Goal: Transaction & Acquisition: Purchase product/service

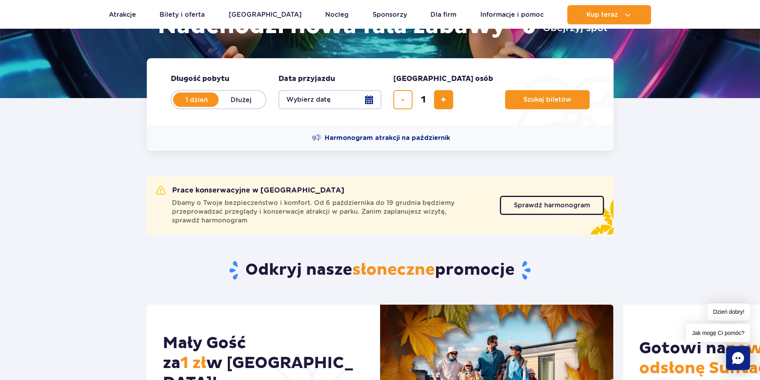
scroll to position [160, 0]
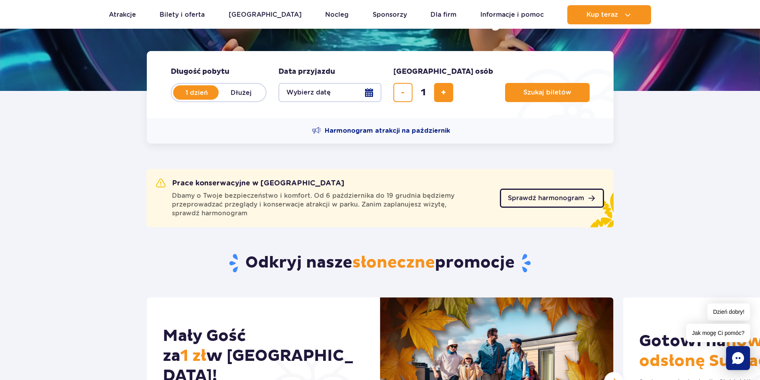
click at [569, 199] on span "Sprawdź harmonogram" at bounding box center [546, 198] width 76 height 6
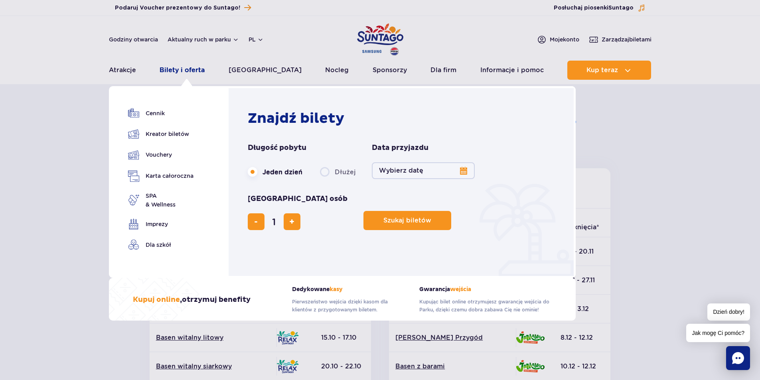
click at [186, 69] on link "Bilety i oferta" at bounding box center [182, 70] width 45 height 19
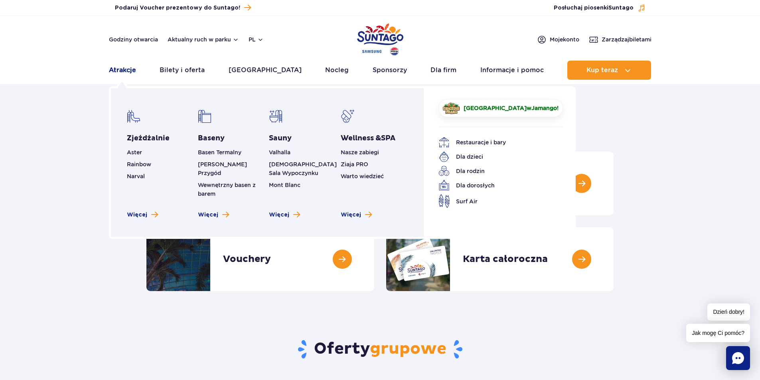
click at [119, 67] on link "Atrakcje" at bounding box center [122, 70] width 27 height 19
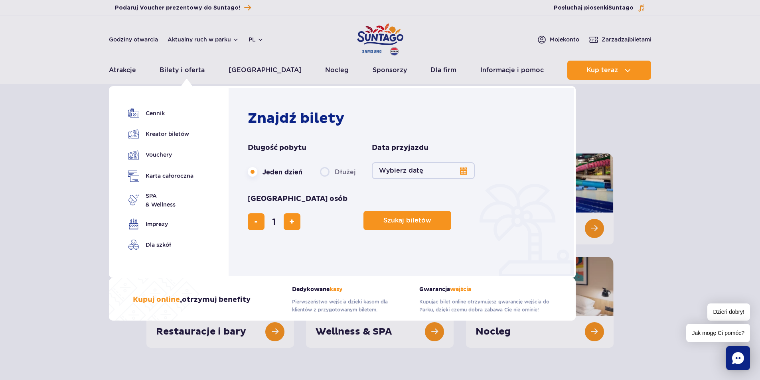
click at [461, 170] on button "Wybierz datę" at bounding box center [423, 170] width 103 height 17
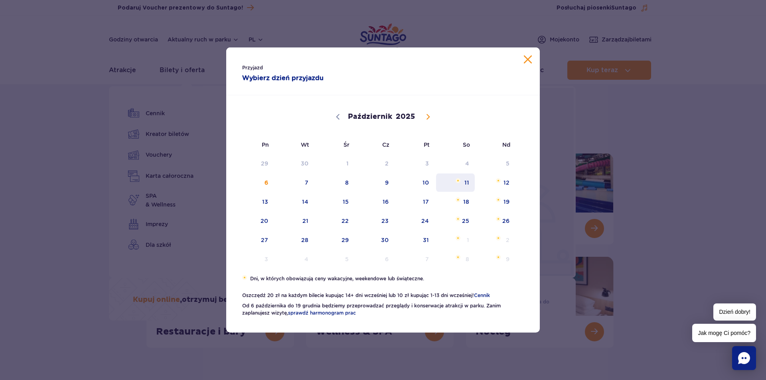
click at [467, 186] on span "11" at bounding box center [455, 183] width 40 height 18
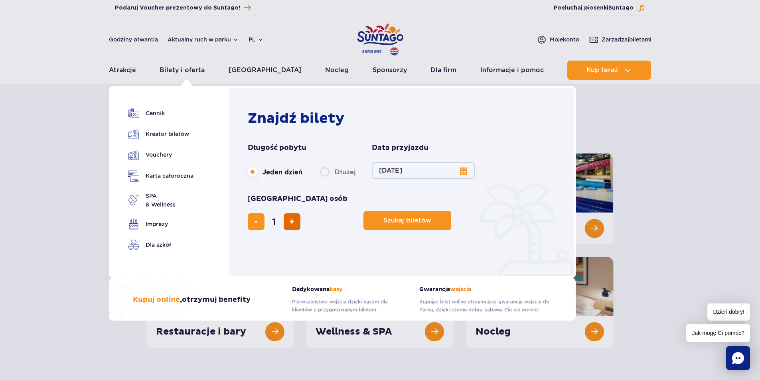
click at [295, 222] on span "dodaj bilet" at bounding box center [291, 222] width 5 height 0
type input "2"
click at [380, 217] on span "Szukaj biletów" at bounding box center [404, 220] width 48 height 7
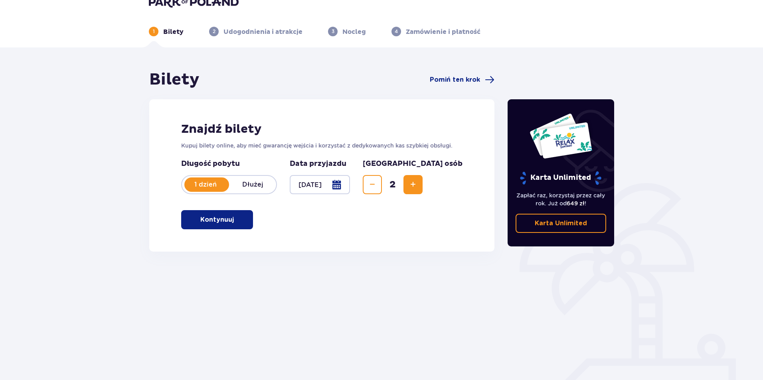
scroll to position [29, 0]
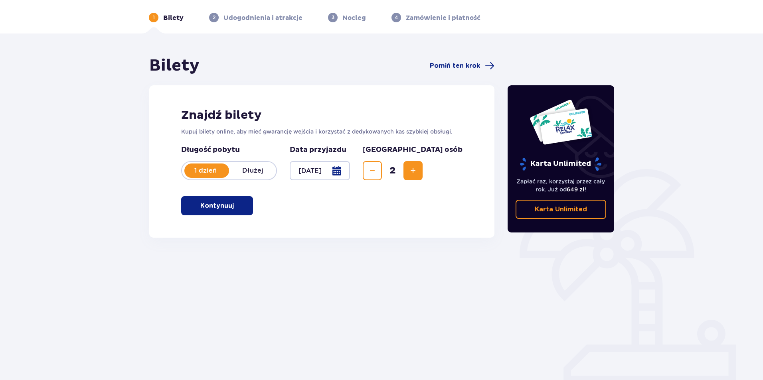
click at [231, 204] on span "button" at bounding box center [236, 206] width 10 height 10
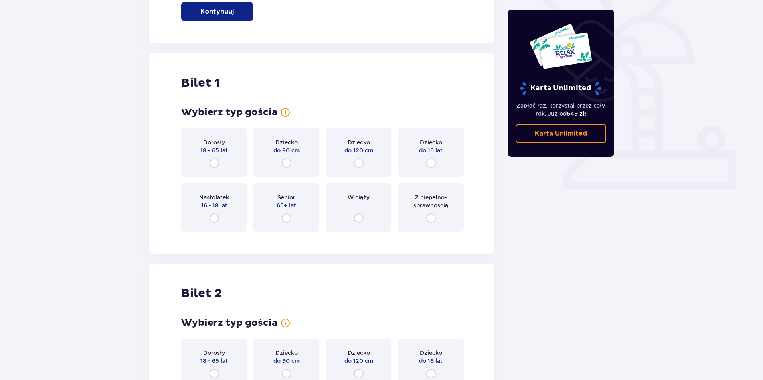
scroll to position [267, 0]
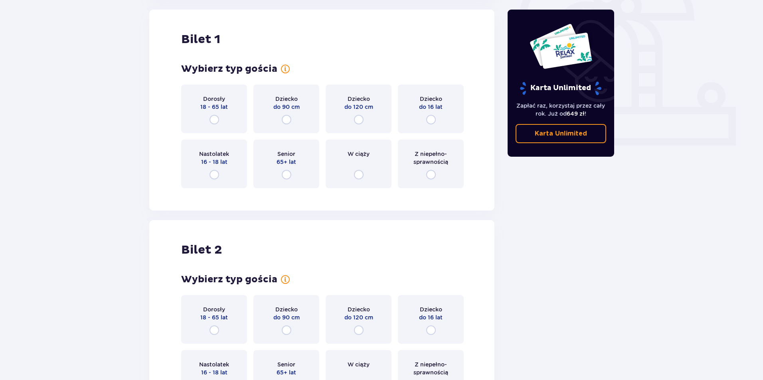
click at [215, 119] on input "radio" at bounding box center [215, 120] width 10 height 10
radio input "true"
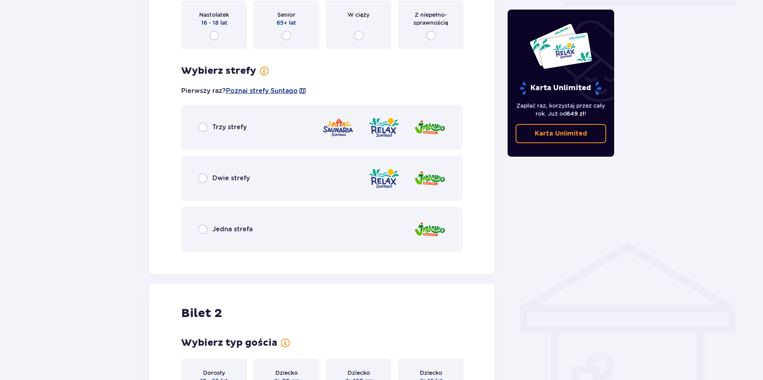
scroll to position [302, 0]
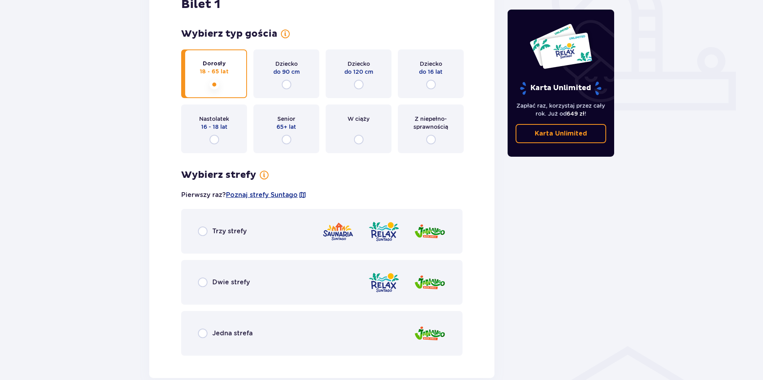
click at [206, 283] on input "radio" at bounding box center [203, 283] width 10 height 10
radio input "true"
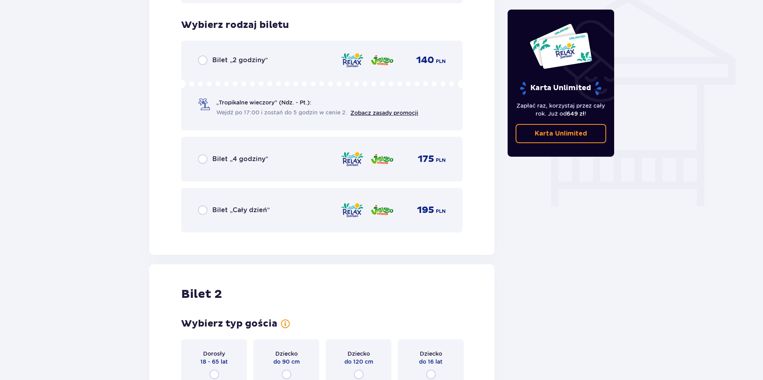
scroll to position [664, 0]
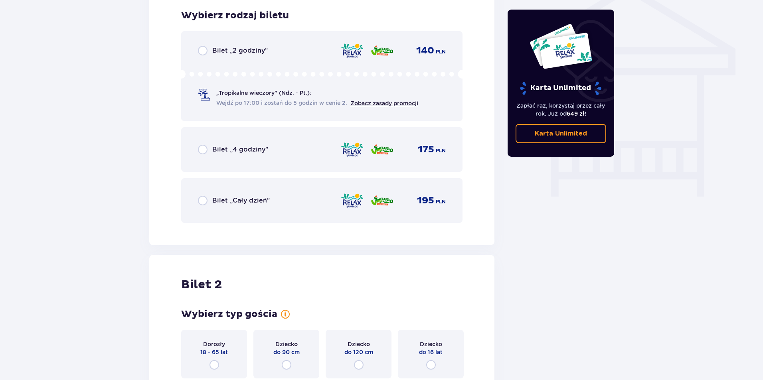
click at [203, 200] on input "radio" at bounding box center [203, 201] width 10 height 10
radio input "true"
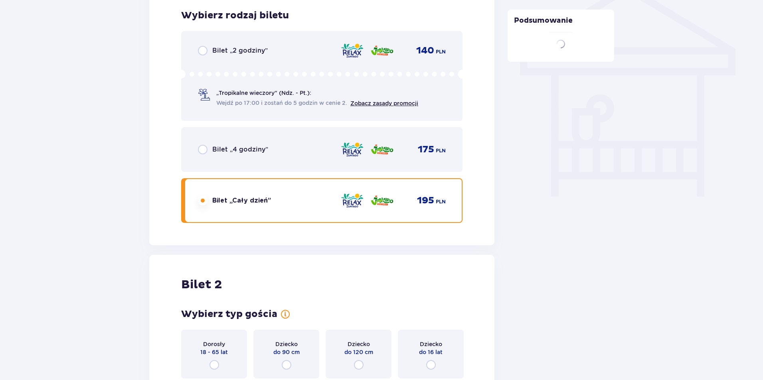
scroll to position [826, 0]
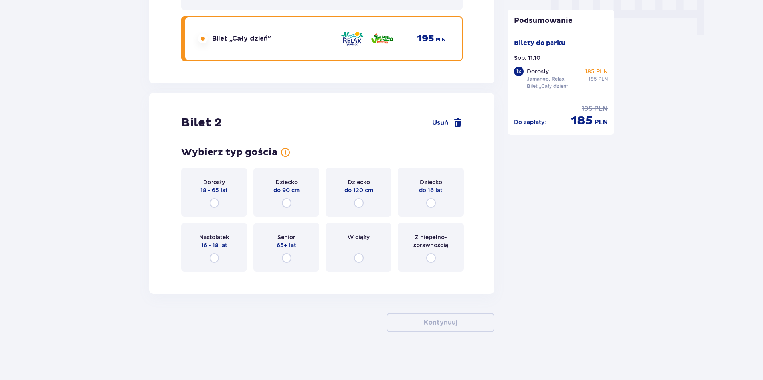
click at [216, 203] on input "radio" at bounding box center [215, 203] width 10 height 10
radio input "true"
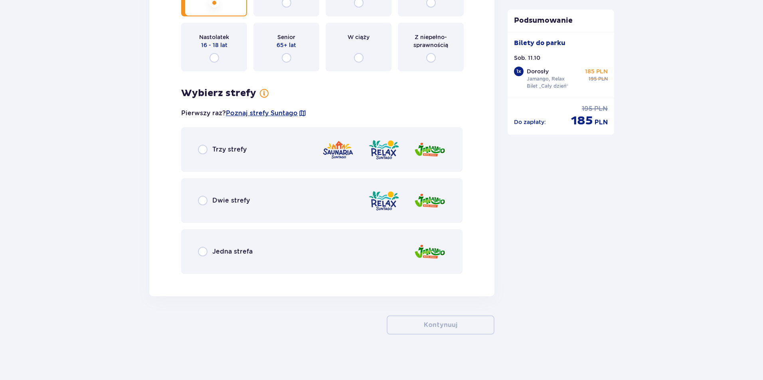
scroll to position [1029, 0]
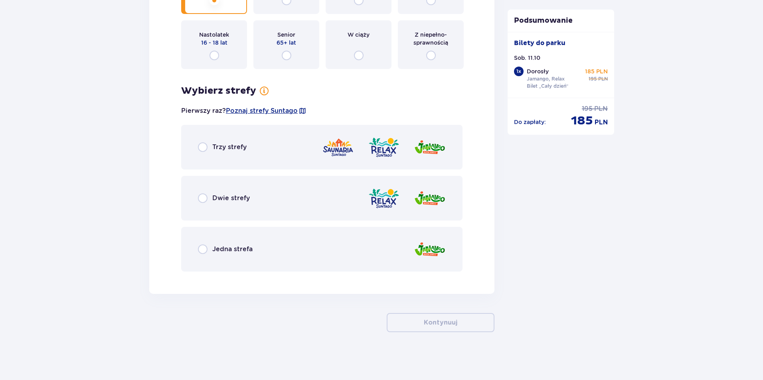
click at [203, 198] on input "radio" at bounding box center [203, 199] width 10 height 10
radio input "true"
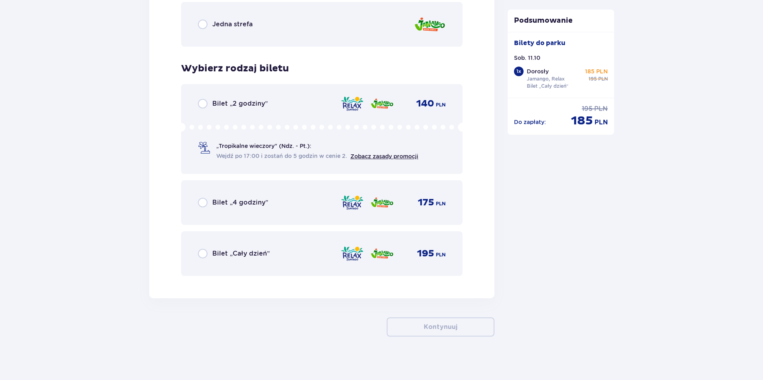
scroll to position [1258, 0]
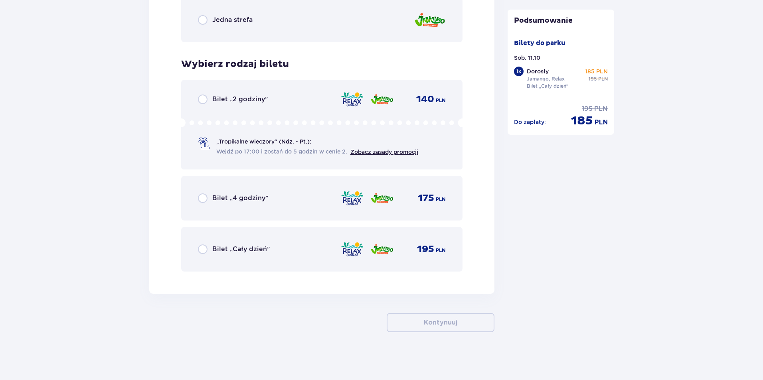
click at [203, 249] on input "radio" at bounding box center [203, 250] width 10 height 10
radio input "true"
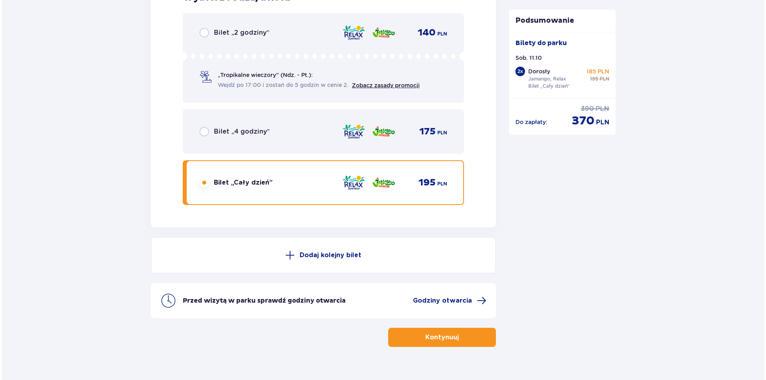
scroll to position [1340, 0]
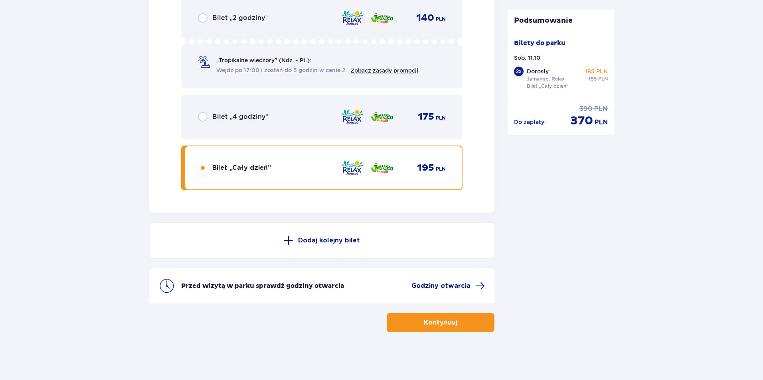
click at [467, 286] on span "Godziny otwarcia" at bounding box center [440, 286] width 59 height 9
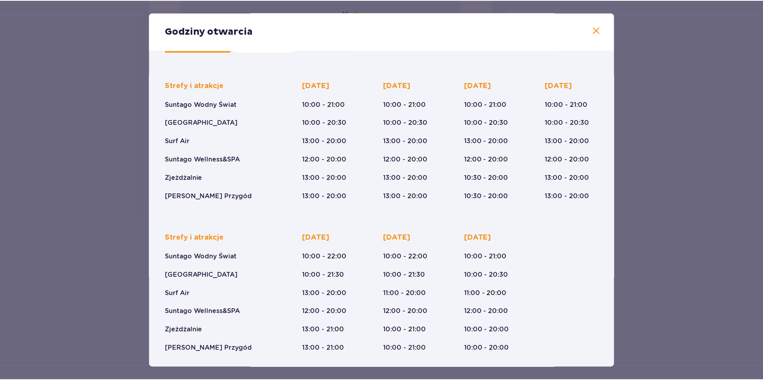
scroll to position [42, 0]
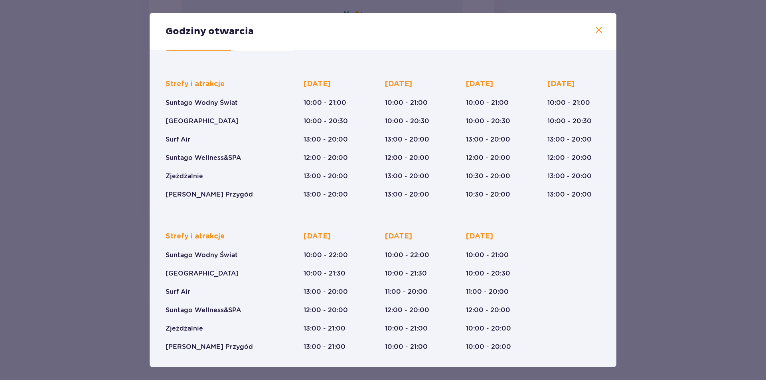
click at [599, 33] on span at bounding box center [599, 31] width 10 height 10
